Goal: Navigation & Orientation: Find specific page/section

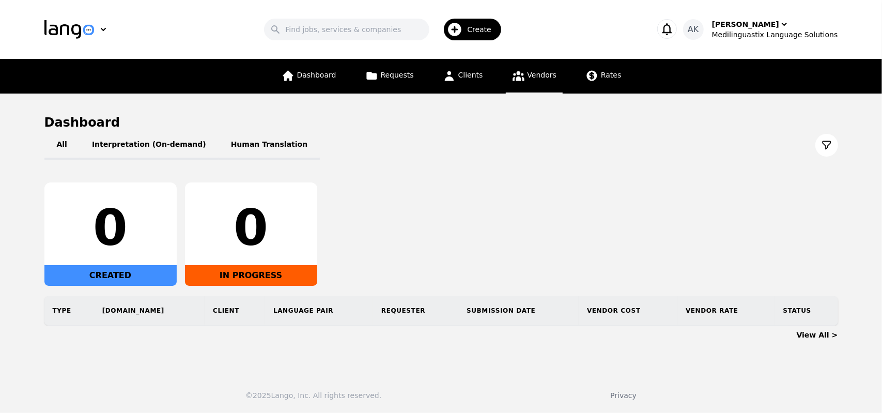
click at [532, 74] on span "Vendors" at bounding box center [541, 75] width 29 height 8
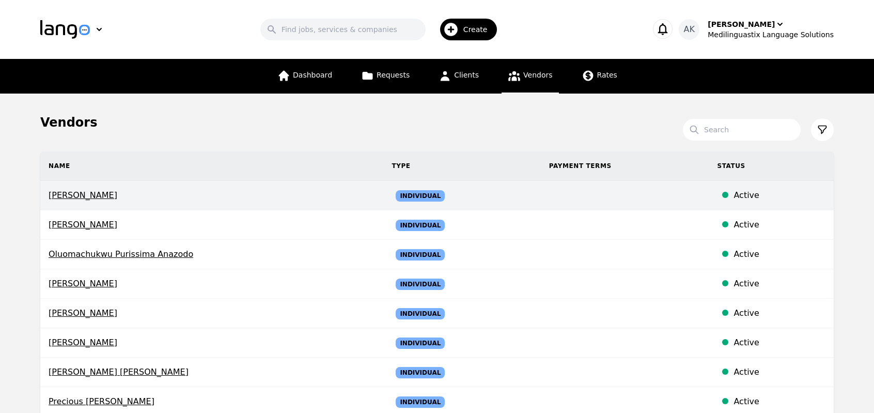
click at [99, 195] on span "Georges Andre Saget" at bounding box center [212, 195] width 326 height 12
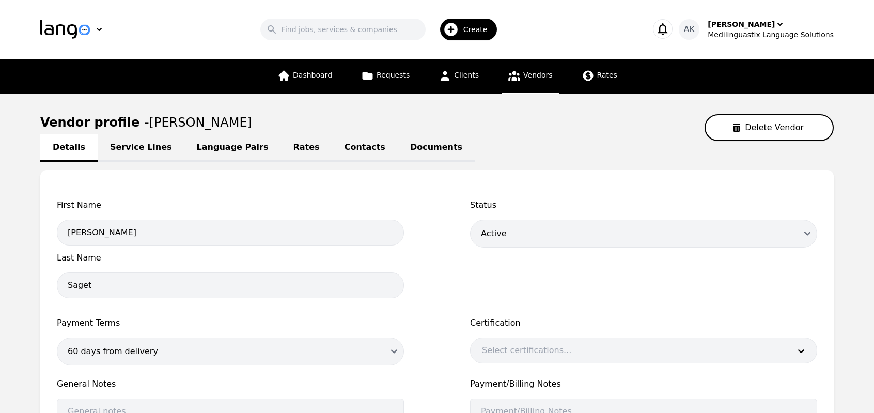
click at [138, 148] on link "Service Lines" at bounding box center [141, 148] width 87 height 28
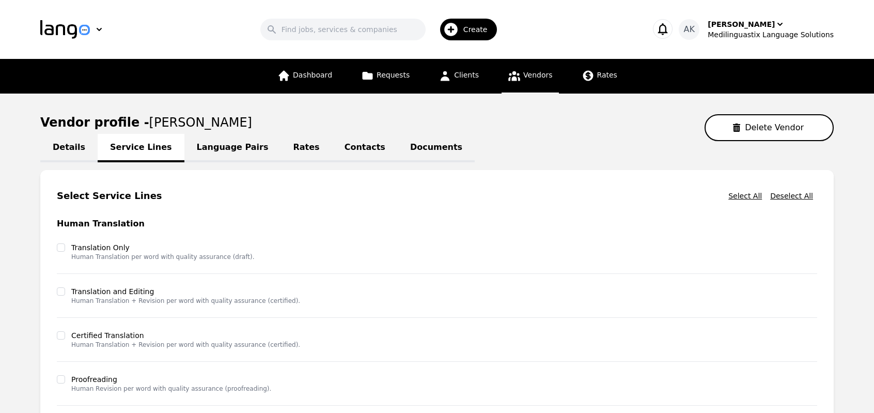
click at [0, 280] on main "Vendor profile - Georges Andre Saget Delete Vendor Details Service Lines Langua…" at bounding box center [437, 356] width 874 height 527
click at [66, 151] on link "Details" at bounding box center [68, 148] width 57 height 28
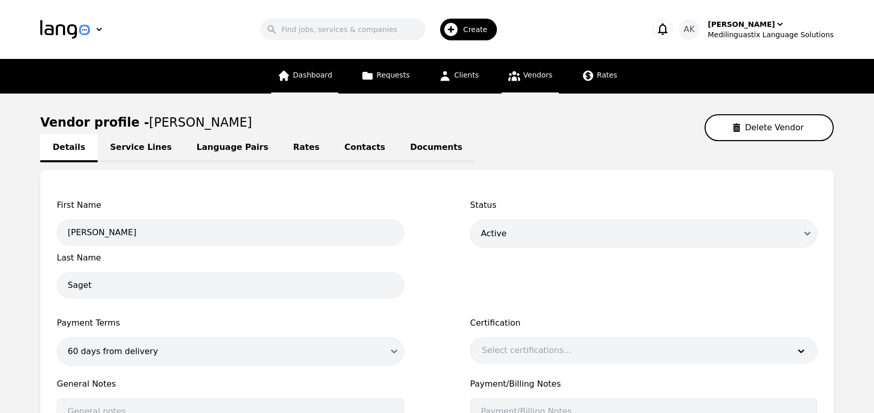
click at [324, 78] on span "Dashboard" at bounding box center [312, 75] width 39 height 8
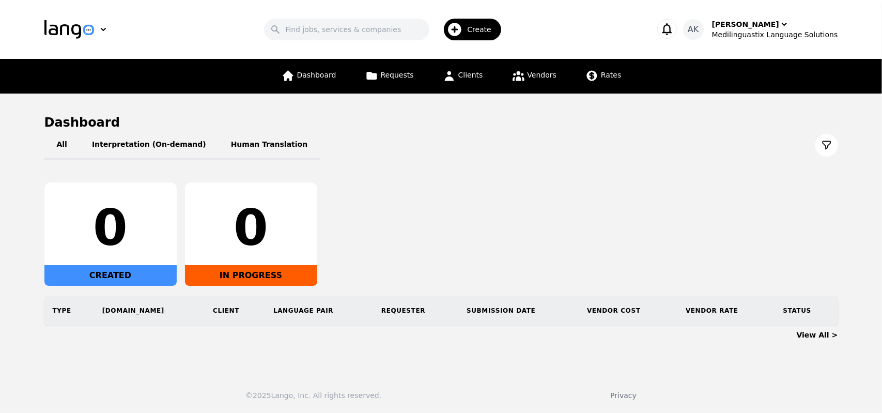
click at [811, 338] on link "View All >" at bounding box center [816, 335] width 41 height 8
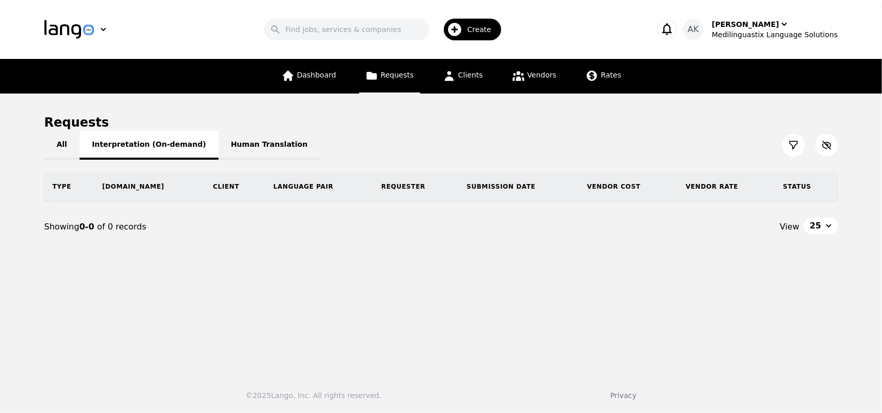
click at [120, 143] on button "Interpretation (On-demand)" at bounding box center [149, 145] width 139 height 29
click at [57, 146] on button "All" at bounding box center [61, 145] width 35 height 29
click at [458, 190] on th "Submission Date" at bounding box center [518, 186] width 120 height 29
click at [453, 190] on th "Submission Date" at bounding box center [517, 186] width 130 height 29
click at [605, 186] on th "Vendor Cost" at bounding box center [630, 186] width 97 height 29
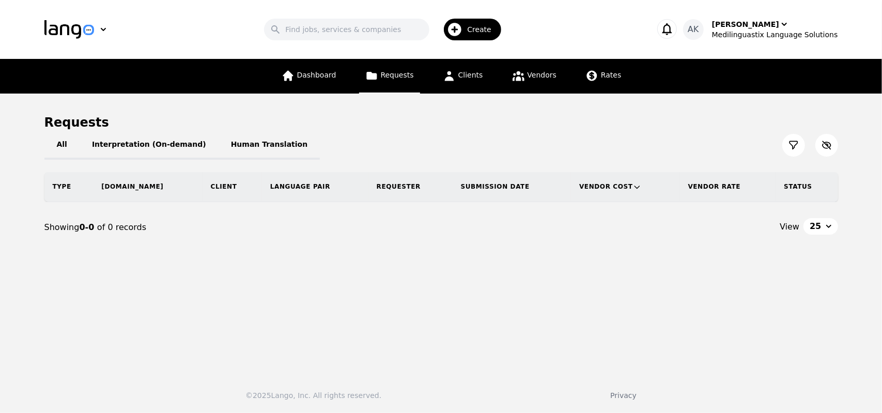
click at [599, 189] on th "Vendor Cost" at bounding box center [625, 186] width 109 height 29
click at [681, 193] on th "Vendor Rate" at bounding box center [728, 186] width 96 height 29
click at [681, 193] on th "Vendor Rate" at bounding box center [721, 186] width 107 height 29
click at [792, 189] on th "Status" at bounding box center [806, 186] width 62 height 29
click at [801, 189] on icon at bounding box center [805, 187] width 8 height 8
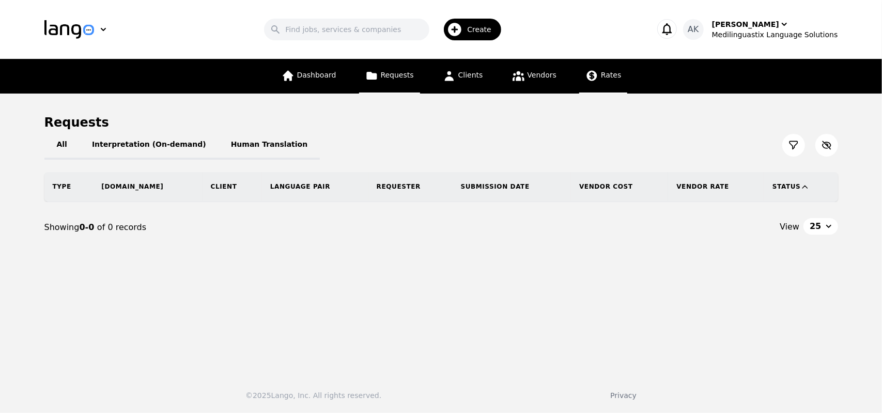
click at [602, 79] on span "Rates" at bounding box center [611, 75] width 20 height 8
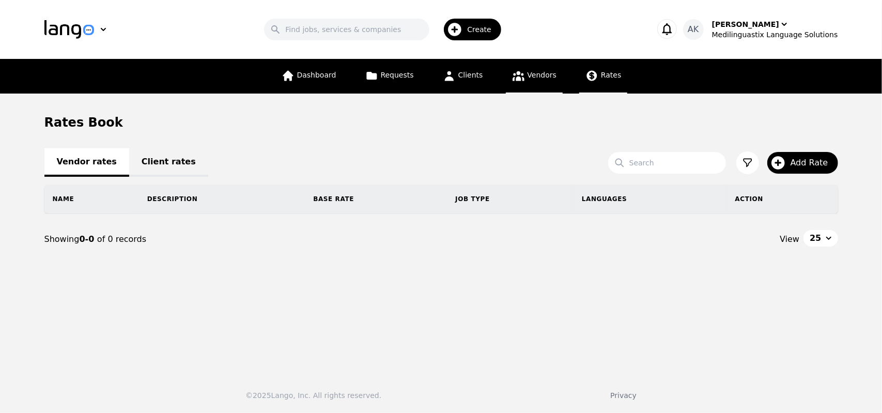
click at [537, 79] on span "Vendors" at bounding box center [541, 75] width 29 height 8
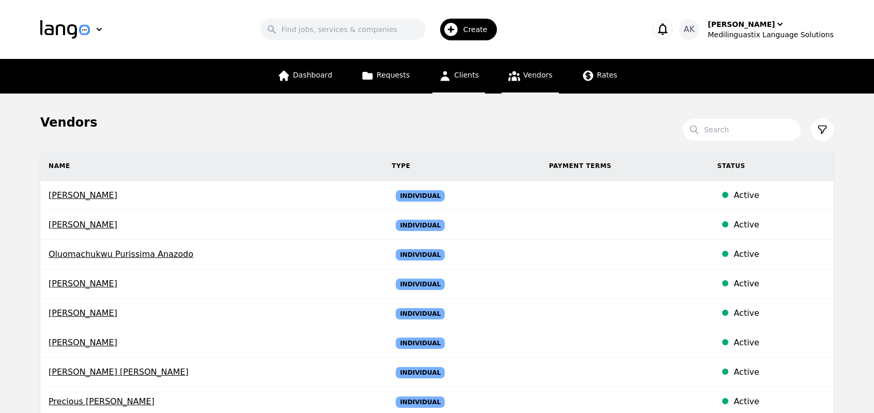
click at [457, 79] on span "Clients" at bounding box center [466, 75] width 25 height 8
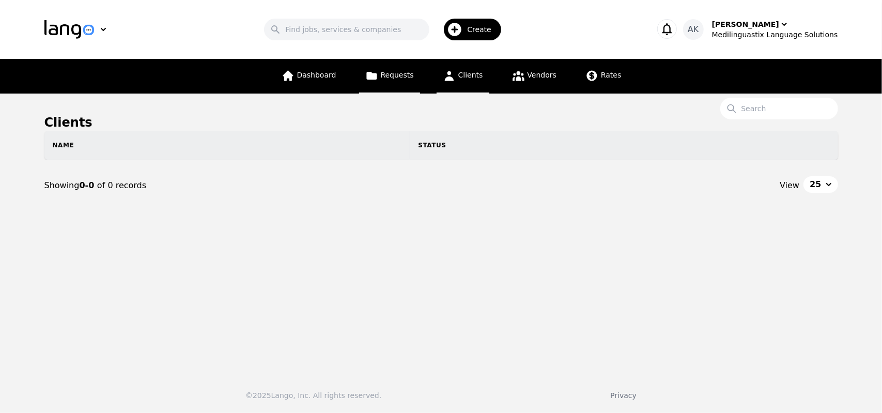
click at [394, 79] on span "Requests" at bounding box center [397, 75] width 33 height 8
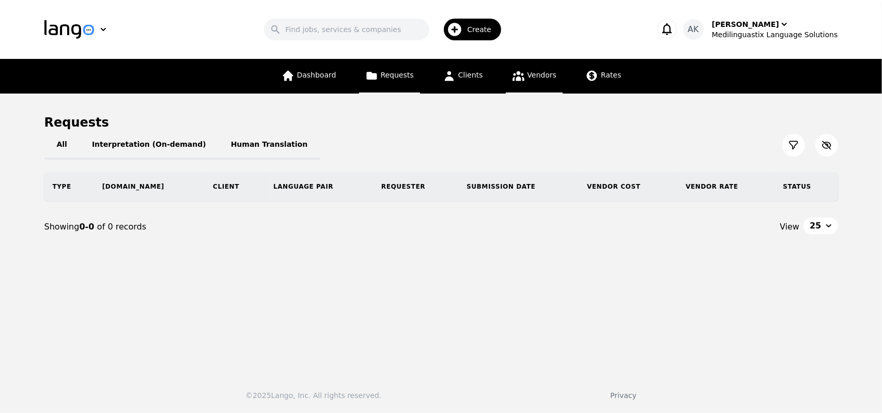
click at [531, 81] on link "Vendors" at bounding box center [534, 76] width 57 height 35
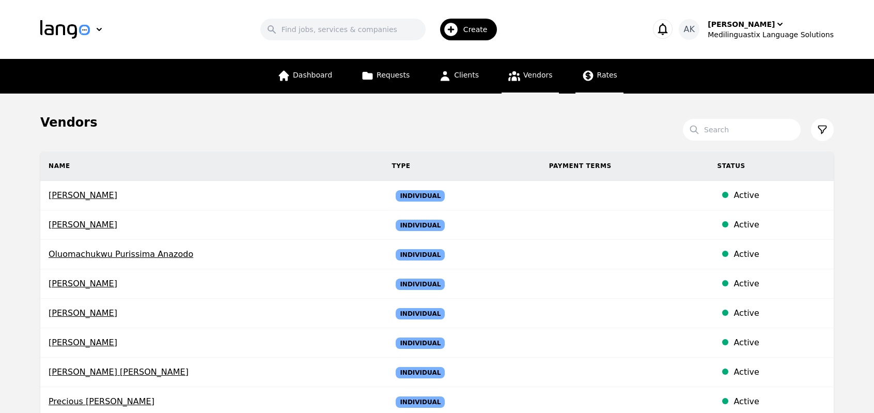
click at [605, 80] on link "Rates" at bounding box center [599, 76] width 48 height 35
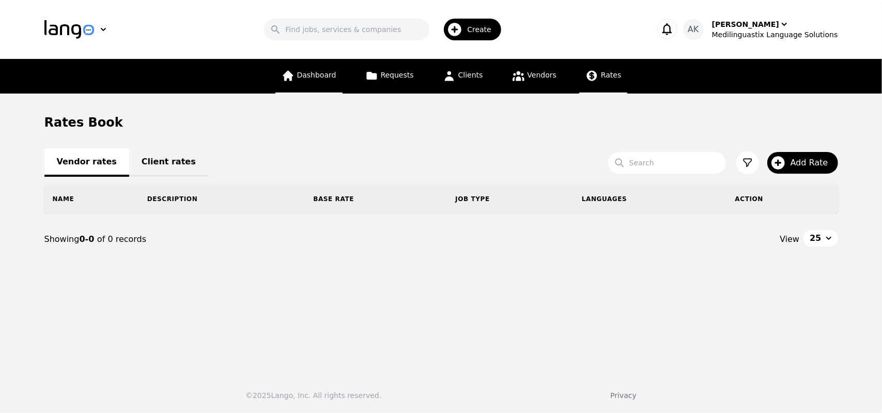
click at [312, 74] on span "Dashboard" at bounding box center [316, 75] width 39 height 8
